Goal: Transaction & Acquisition: Purchase product/service

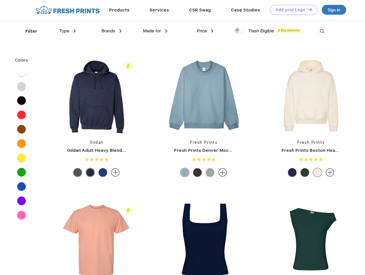
click at [292, 10] on link "Add your Logo Design Tool" at bounding box center [293, 10] width 47 height 10
click at [0, 0] on div "Design Tool" at bounding box center [0, 0] width 0 height 0
click at [308, 9] on link "Add your Logo Design Tool" at bounding box center [293, 10] width 47 height 10
click at [28, 31] on div "Filter" at bounding box center [32, 31] width 12 height 7
click at [68, 31] on span "Type" at bounding box center [64, 30] width 10 height 5
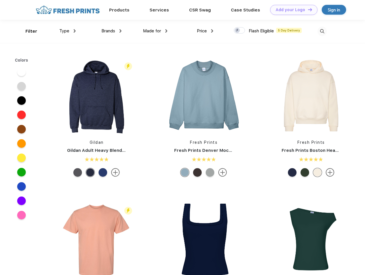
click at [111, 31] on span "Brands" at bounding box center [108, 30] width 14 height 5
click at [155, 31] on span "Made for" at bounding box center [152, 30] width 18 height 5
click at [205, 31] on span "Price" at bounding box center [202, 30] width 10 height 5
click at [240, 31] on div at bounding box center [239, 30] width 11 height 6
click at [238, 31] on input "checkbox" at bounding box center [236, 29] width 4 height 4
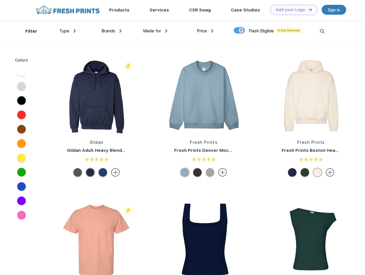
click at [322, 31] on img at bounding box center [322, 31] width 9 height 9
